Goal: Transaction & Acquisition: Obtain resource

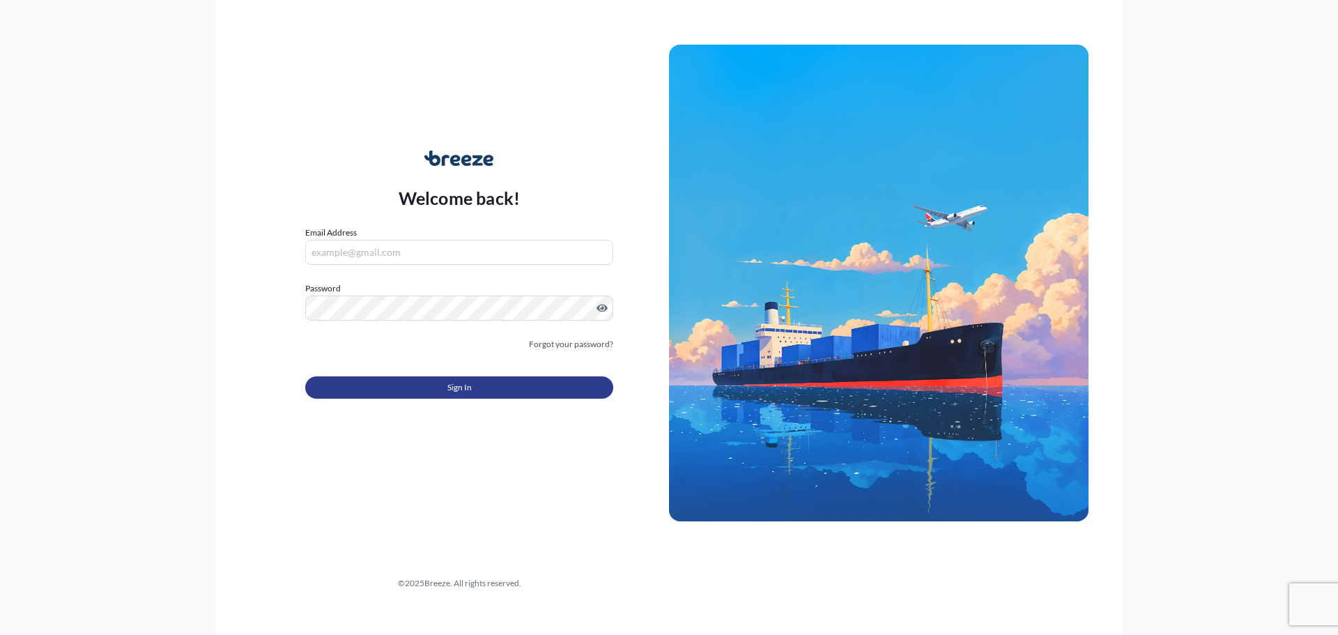
type input "[EMAIL_ADDRESS][DOMAIN_NAME]"
click at [424, 381] on button "Sign In" at bounding box center [459, 387] width 308 height 22
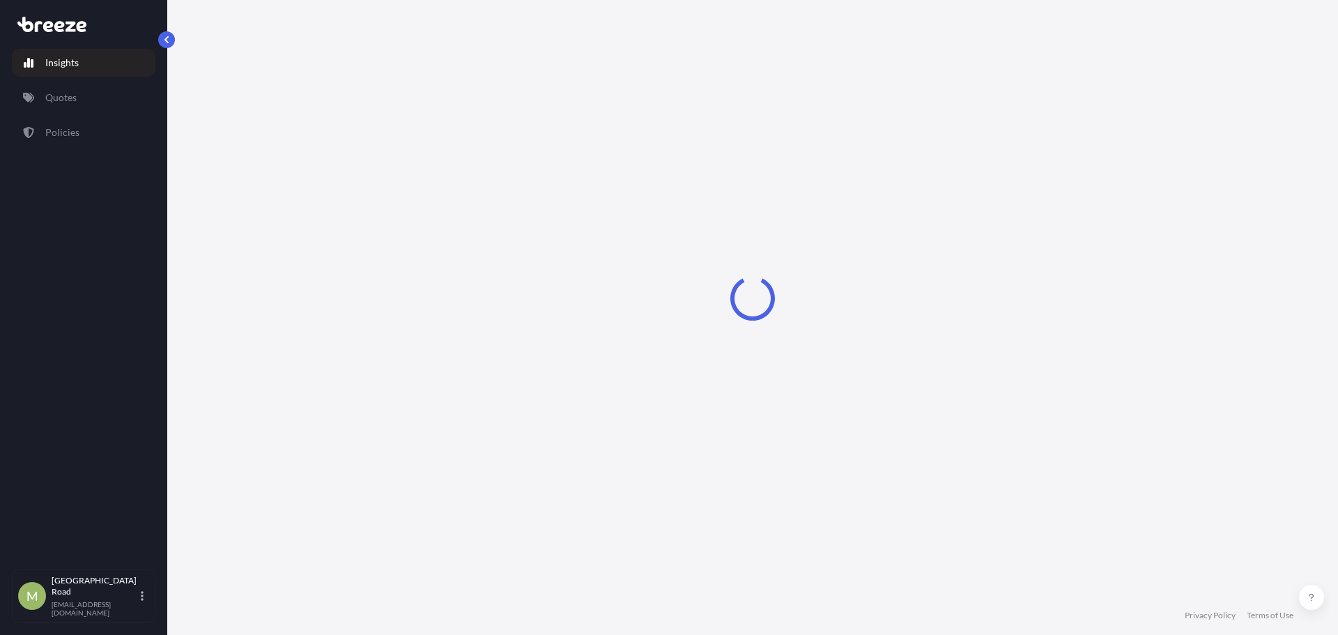
select select "2025"
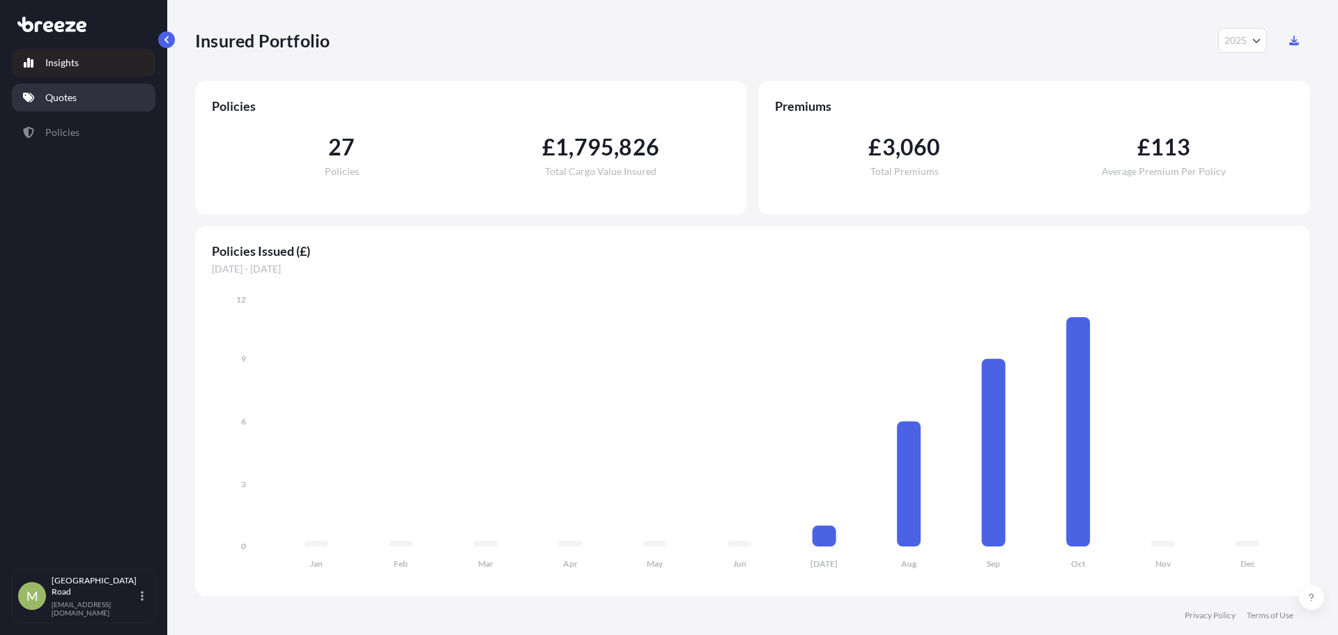
click at [102, 98] on link "Quotes" at bounding box center [84, 98] width 144 height 28
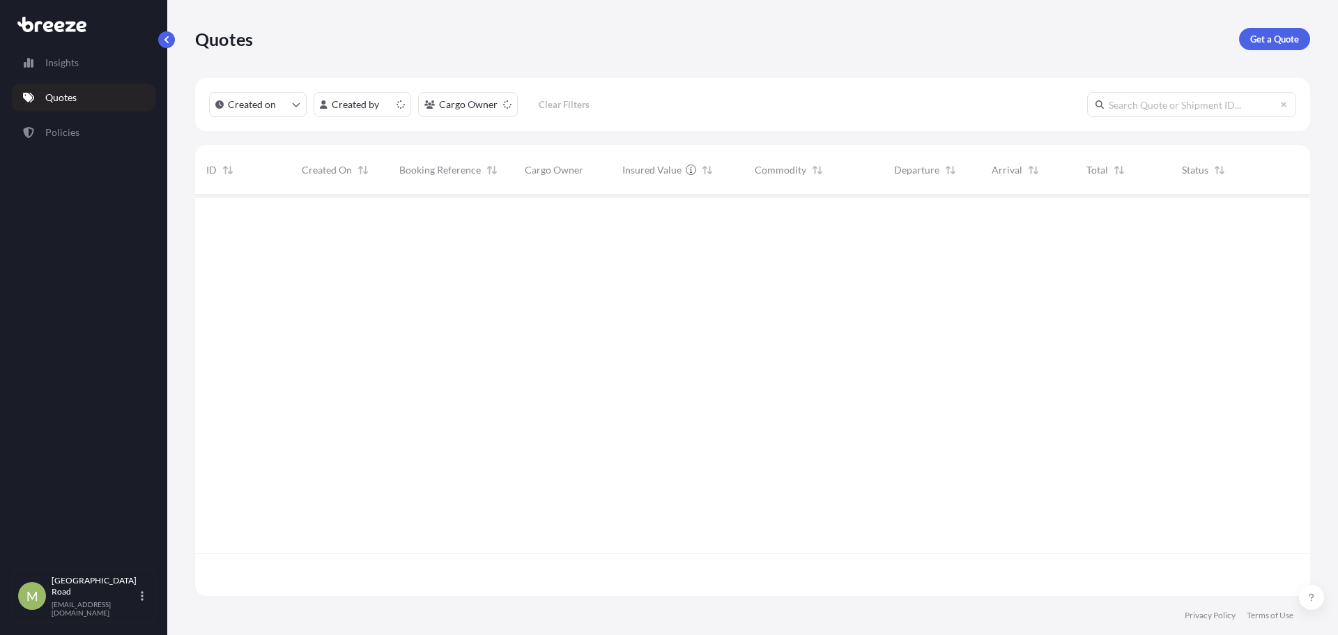
scroll to position [398, 1105]
click at [1280, 41] on p "Get a Quote" at bounding box center [1274, 39] width 49 height 14
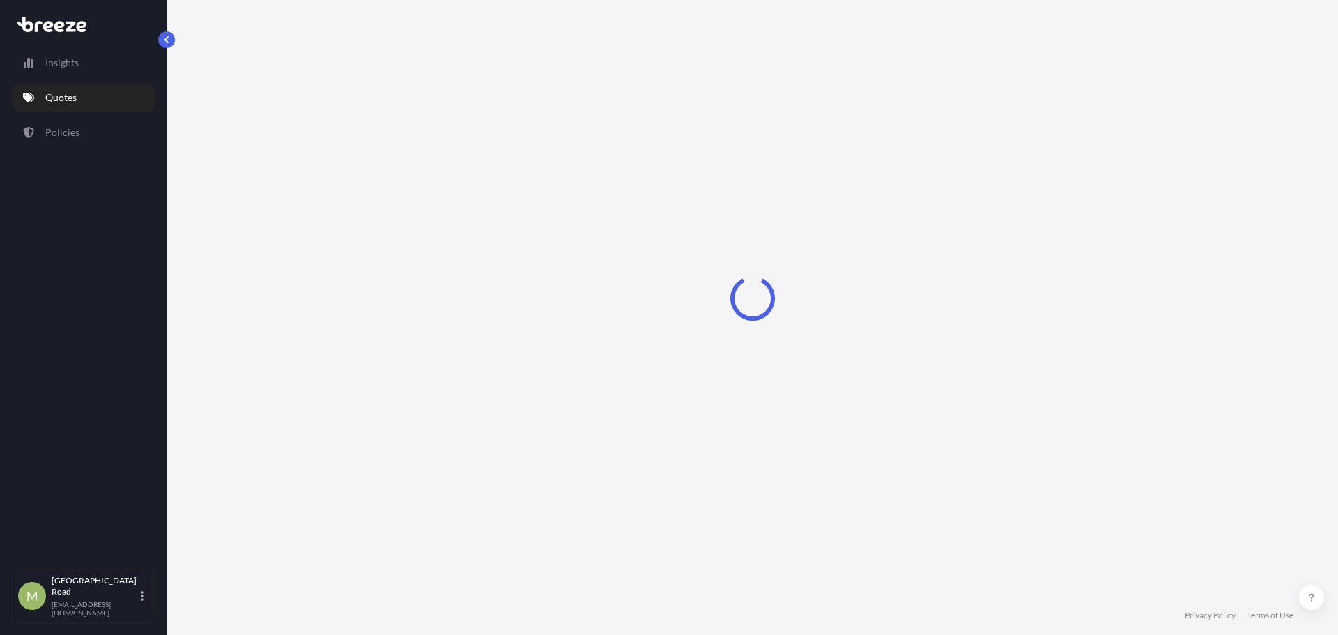
select select "Sea"
select select "1"
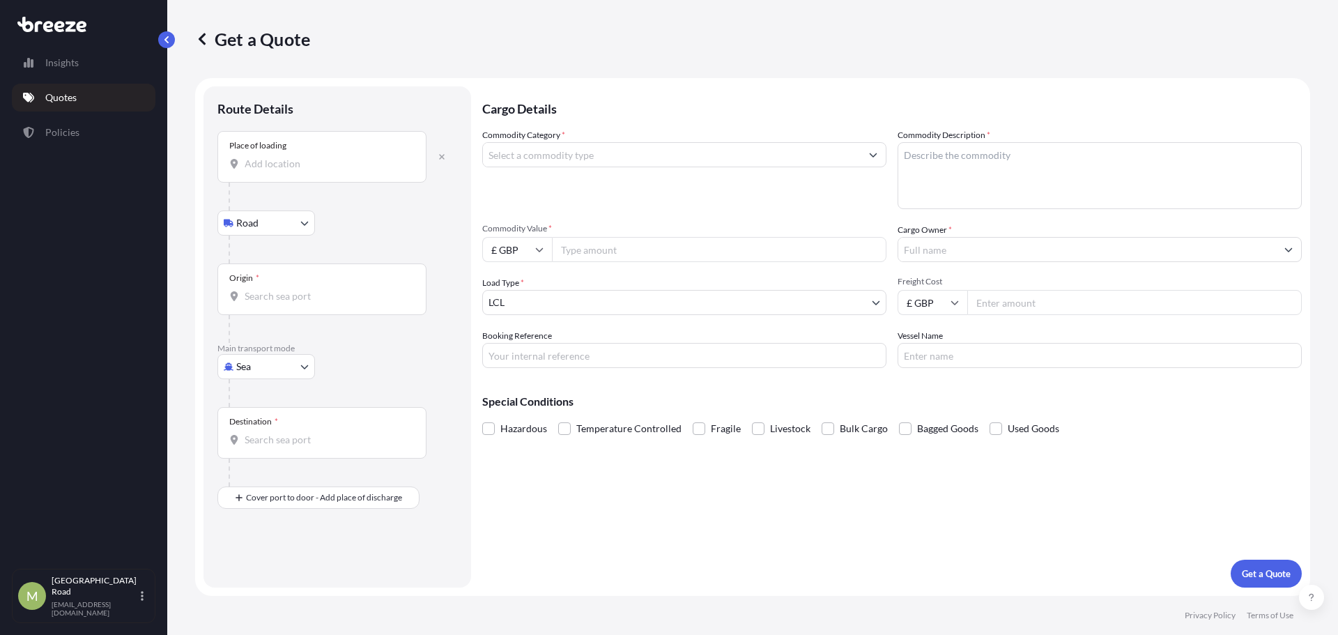
click at [298, 168] on input "Place of loading" at bounding box center [327, 164] width 164 height 14
click at [354, 240] on div at bounding box center [343, 250] width 229 height 28
click at [259, 368] on body "0 options available. Insights Quotes Policies [GEOGRAPHIC_DATA][EMAIL_ADDRESS][…" at bounding box center [669, 317] width 1338 height 635
click at [254, 462] on div "Road" at bounding box center [266, 452] width 86 height 25
select select "Road"
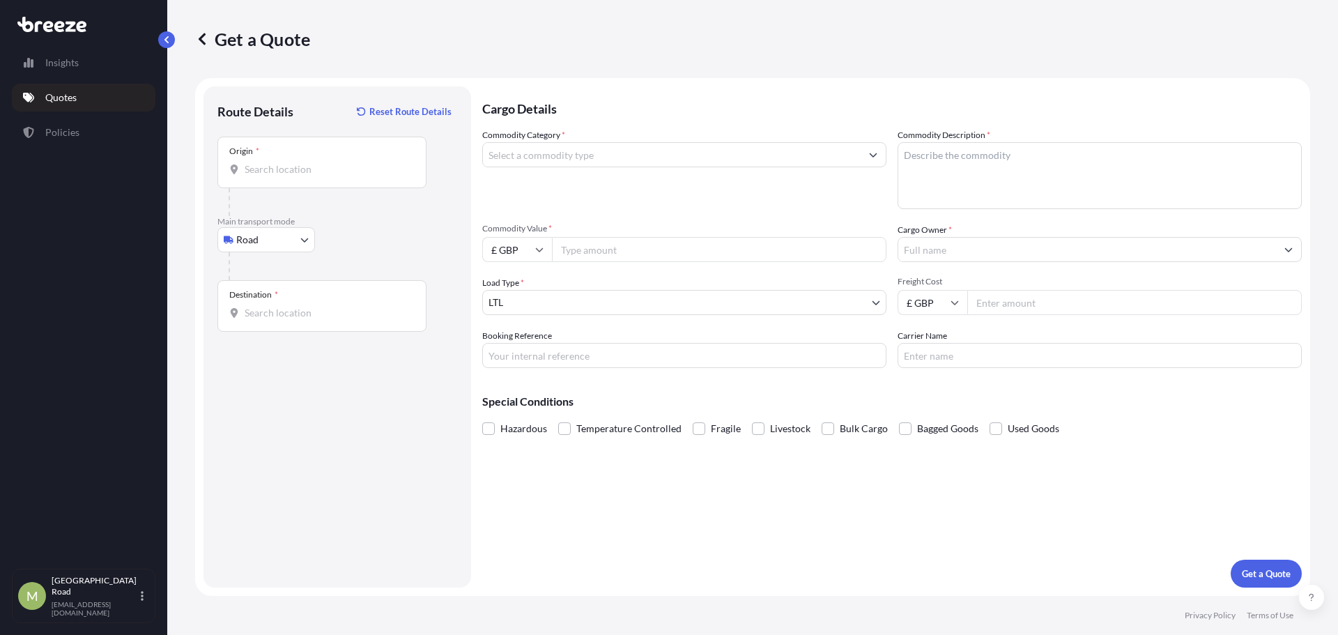
click at [292, 158] on div "Origin *" at bounding box center [321, 163] width 209 height 52
click at [292, 162] on input "Origin *" at bounding box center [327, 169] width 164 height 14
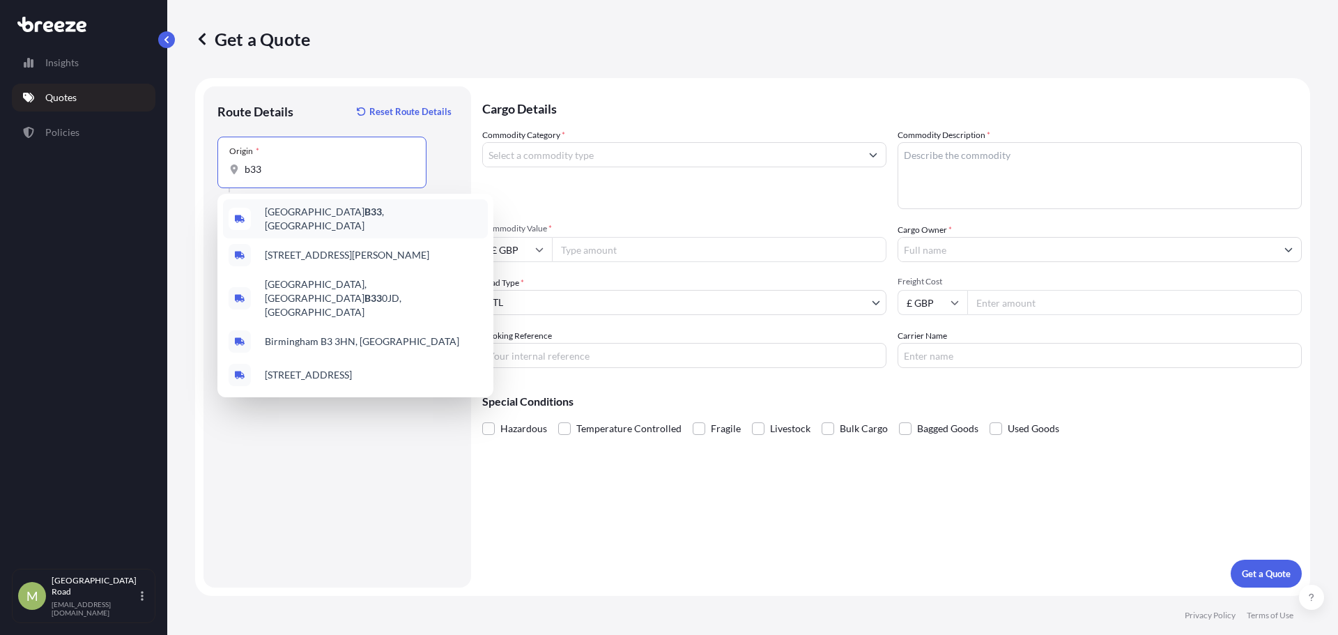
click at [381, 212] on div "Birmingham B33 , [GEOGRAPHIC_DATA]" at bounding box center [355, 218] width 265 height 39
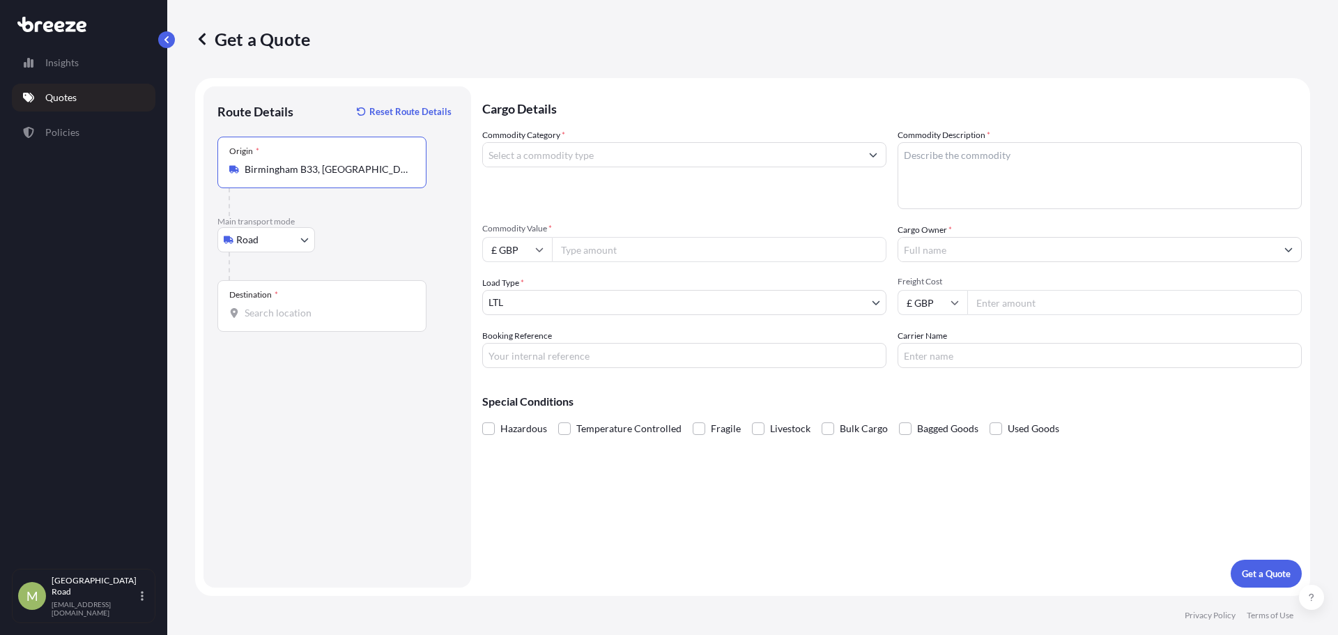
type input "Birmingham B33, [GEOGRAPHIC_DATA]"
click at [282, 313] on input "Destination *" at bounding box center [327, 313] width 164 height 14
click at [336, 316] on input "Destination * Please select a destination" at bounding box center [327, 313] width 164 height 14
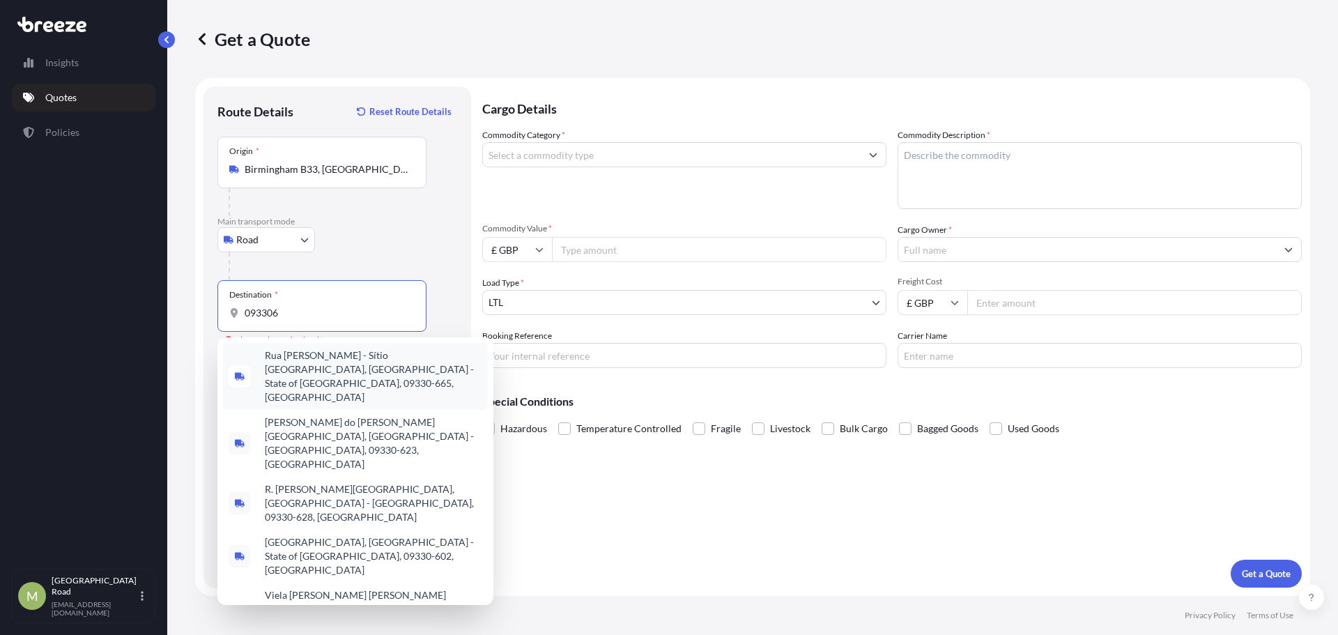
click at [259, 314] on input "093306" at bounding box center [327, 313] width 164 height 14
click at [273, 314] on input "093306" at bounding box center [327, 313] width 164 height 14
click at [263, 314] on input "093306" at bounding box center [327, 313] width 164 height 14
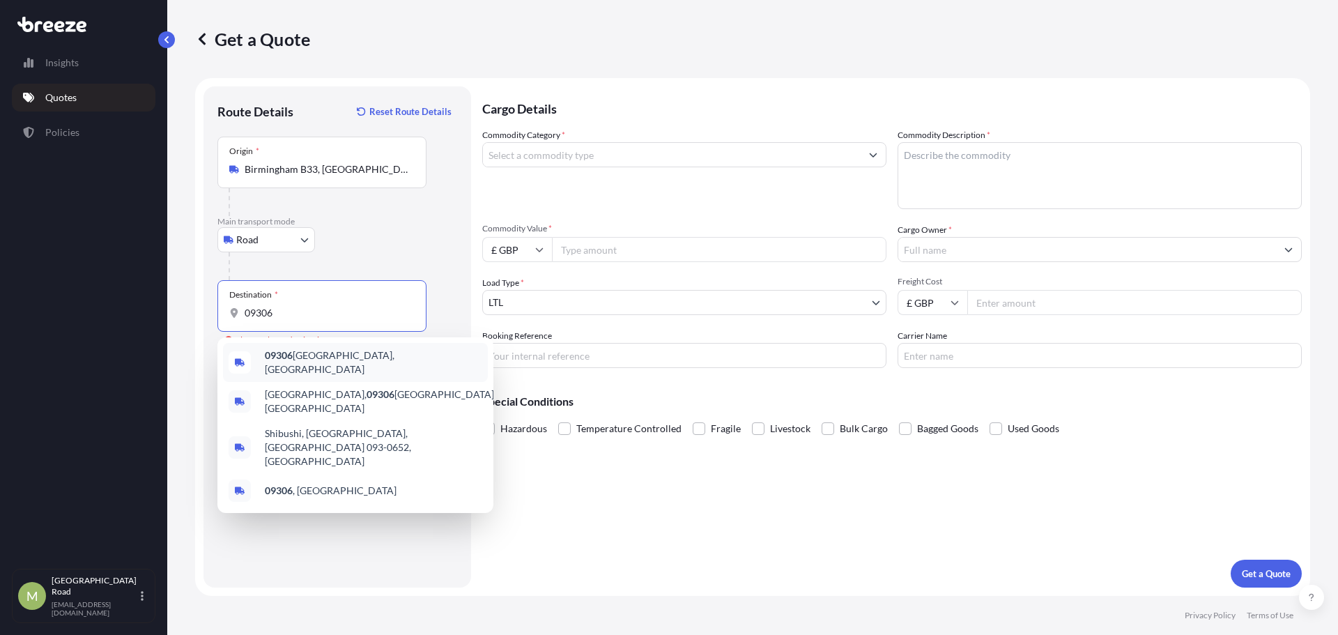
click at [291, 351] on div "09306 [GEOGRAPHIC_DATA], [GEOGRAPHIC_DATA]" at bounding box center [355, 362] width 265 height 39
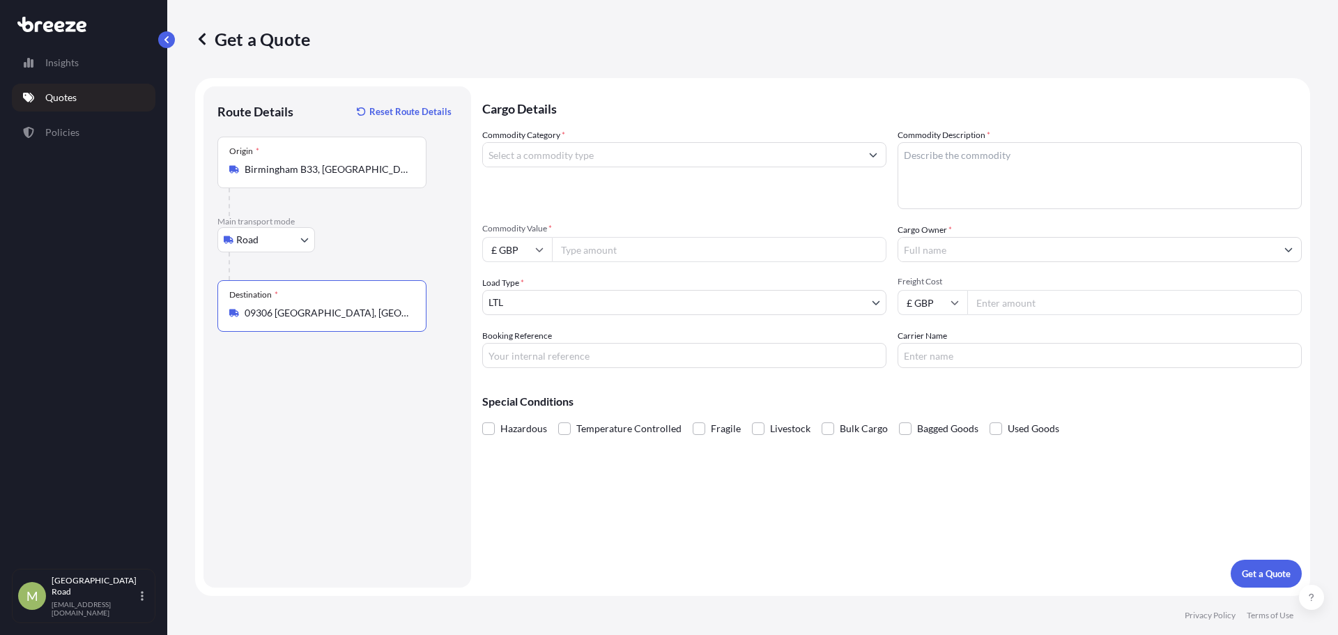
type input "09306 [GEOGRAPHIC_DATA], [GEOGRAPHIC_DATA]"
click at [574, 148] on input "Commodity Category *" at bounding box center [672, 154] width 378 height 25
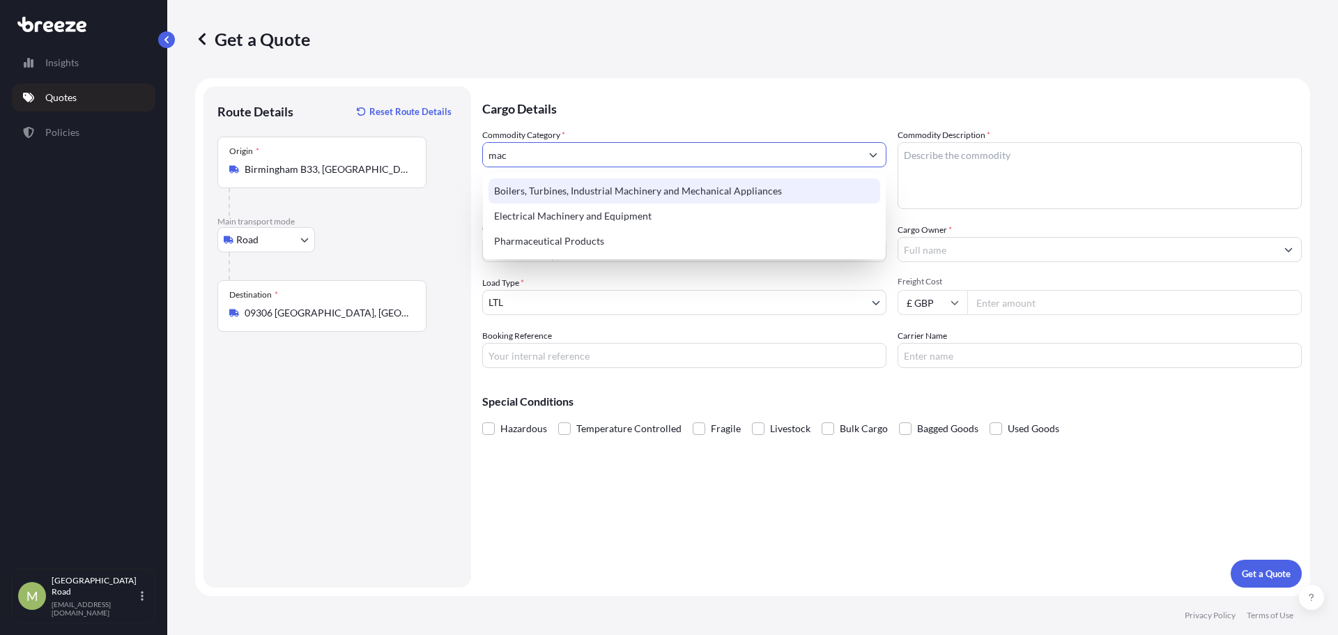
click at [649, 184] on div "Boilers, Turbines, Industrial Machinery and Mechanical Appliances" at bounding box center [685, 190] width 392 height 25
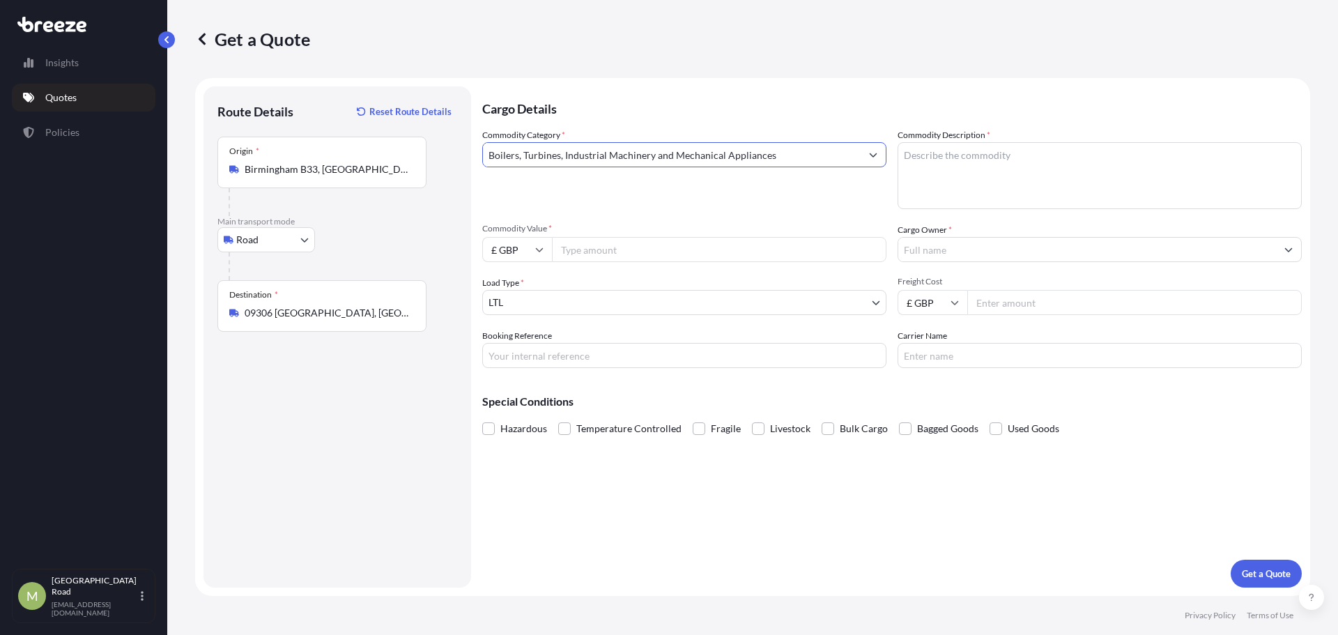
type input "Boilers, Turbines, Industrial Machinery and Mechanical Appliances"
click at [1013, 163] on textarea "Commodity Description *" at bounding box center [1100, 175] width 404 height 67
type textarea "machinery"
click at [654, 235] on div "Commodity Value * £ GBP" at bounding box center [684, 242] width 404 height 39
click at [651, 249] on input "Commodity Value *" at bounding box center [719, 249] width 335 height 25
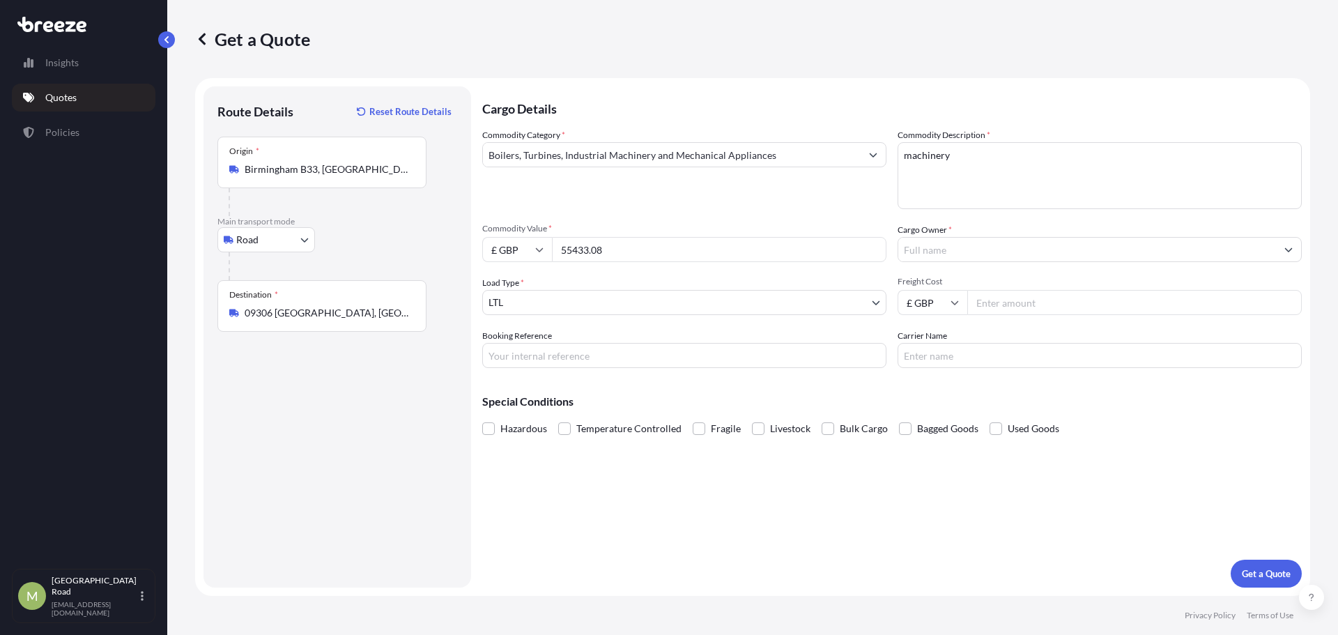
type input "55433.08"
click at [983, 251] on input "Cargo Owner *" at bounding box center [1087, 249] width 378 height 25
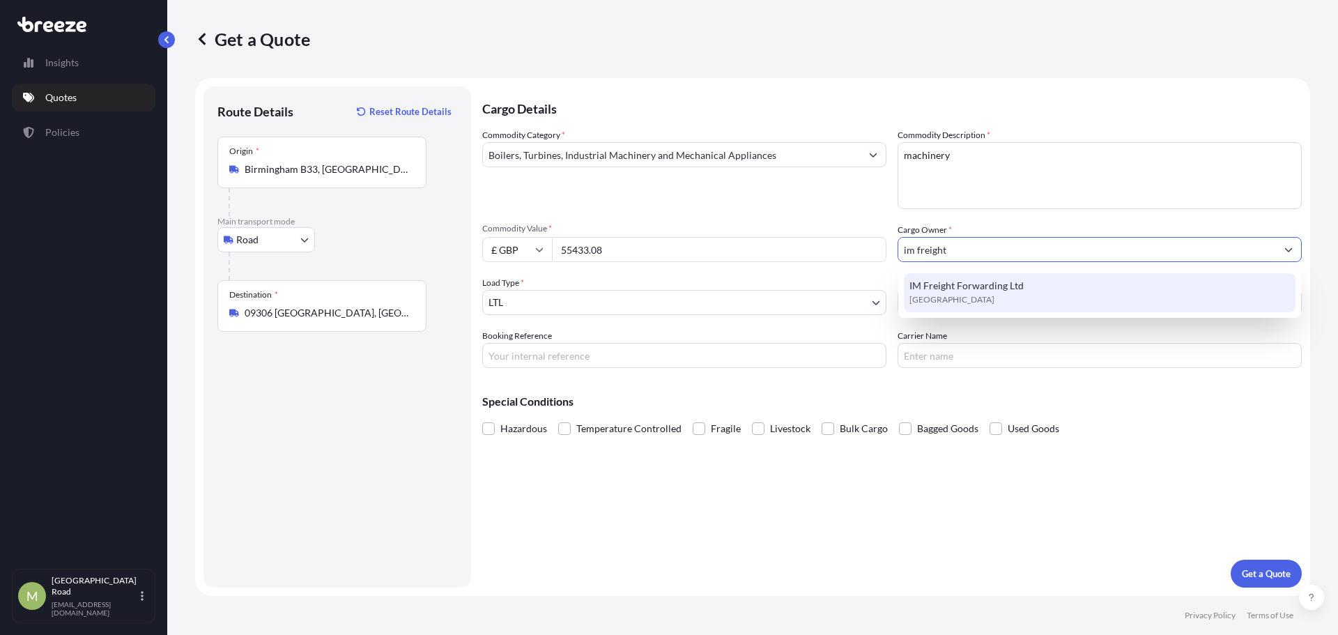
click at [965, 298] on span "[GEOGRAPHIC_DATA]" at bounding box center [952, 300] width 85 height 14
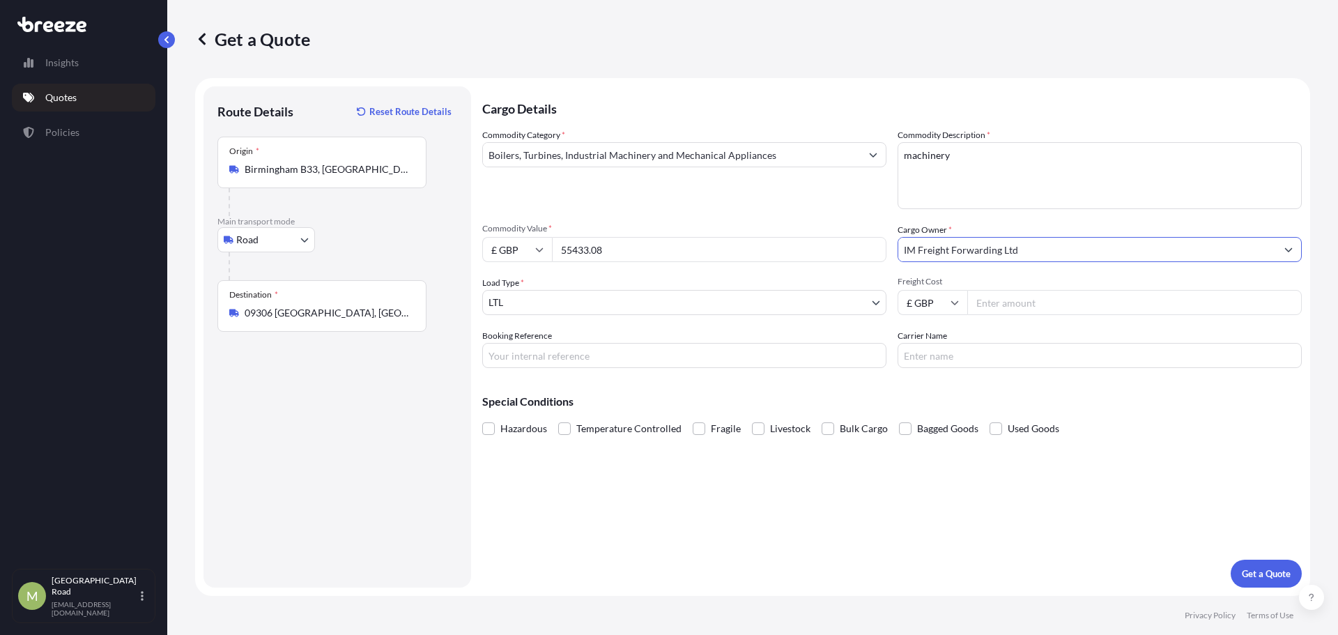
type input "IM Freight Forwarding Ltd"
drag, startPoint x: 1092, startPoint y: 302, endPoint x: 990, endPoint y: 302, distance: 102.5
click at [1092, 302] on input "Freight Cost" at bounding box center [1134, 302] width 335 height 25
click at [1048, 312] on input "Freight Cost" at bounding box center [1134, 302] width 335 height 25
type input "625"
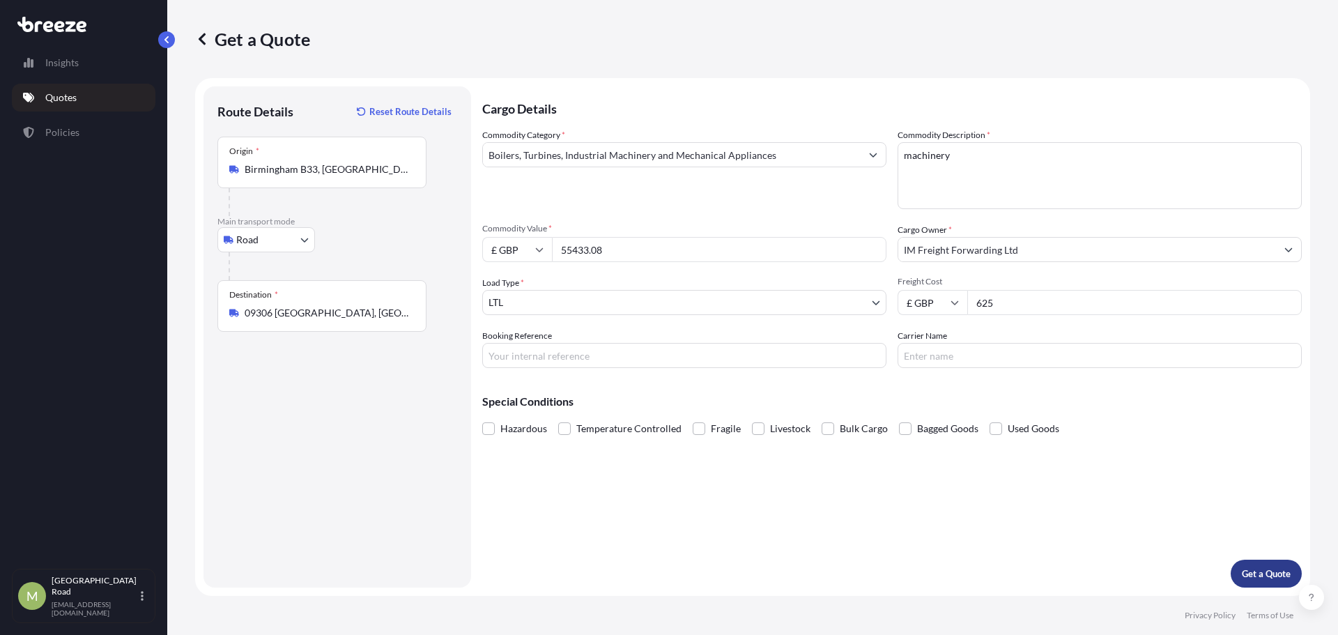
click at [1264, 571] on p "Get a Quote" at bounding box center [1266, 574] width 49 height 14
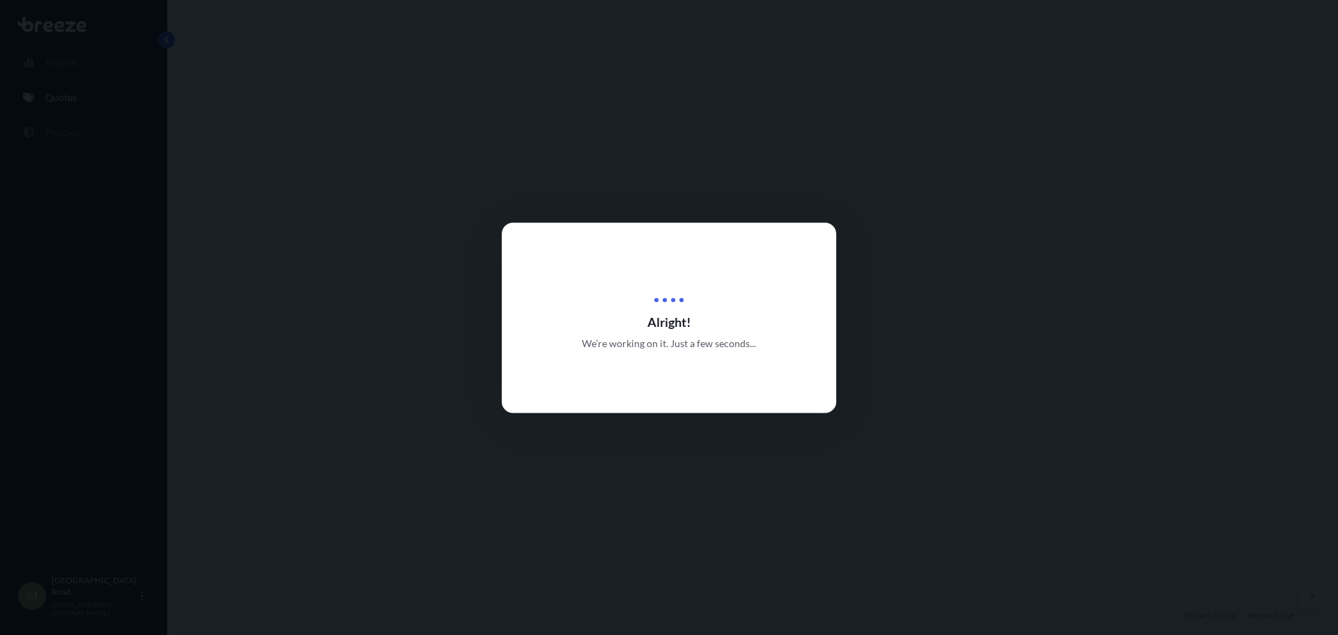
select select "Road"
select select "1"
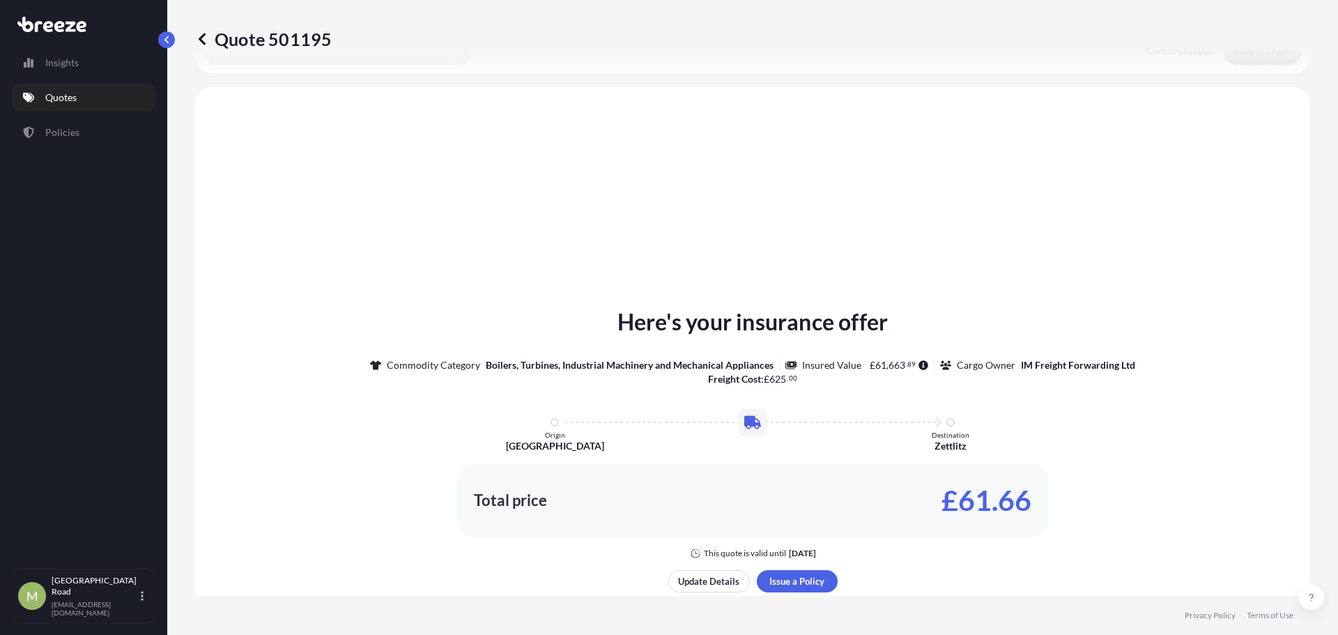
scroll to position [420, 0]
